Goal: Task Accomplishment & Management: Use online tool/utility

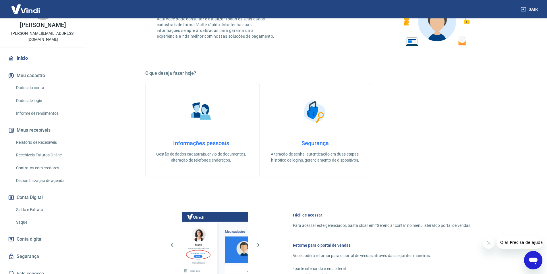
scroll to position [174, 0]
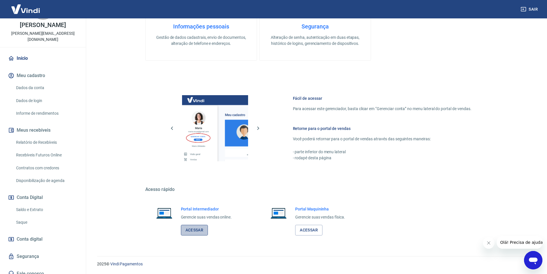
click at [203, 232] on link "Acessar" at bounding box center [194, 229] width 27 height 11
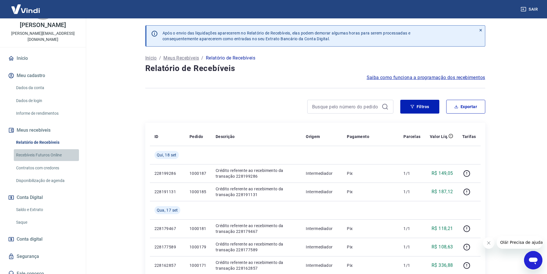
click at [47, 149] on link "Recebíveis Futuros Online" at bounding box center [46, 155] width 65 height 12
